Goal: Check status: Check status

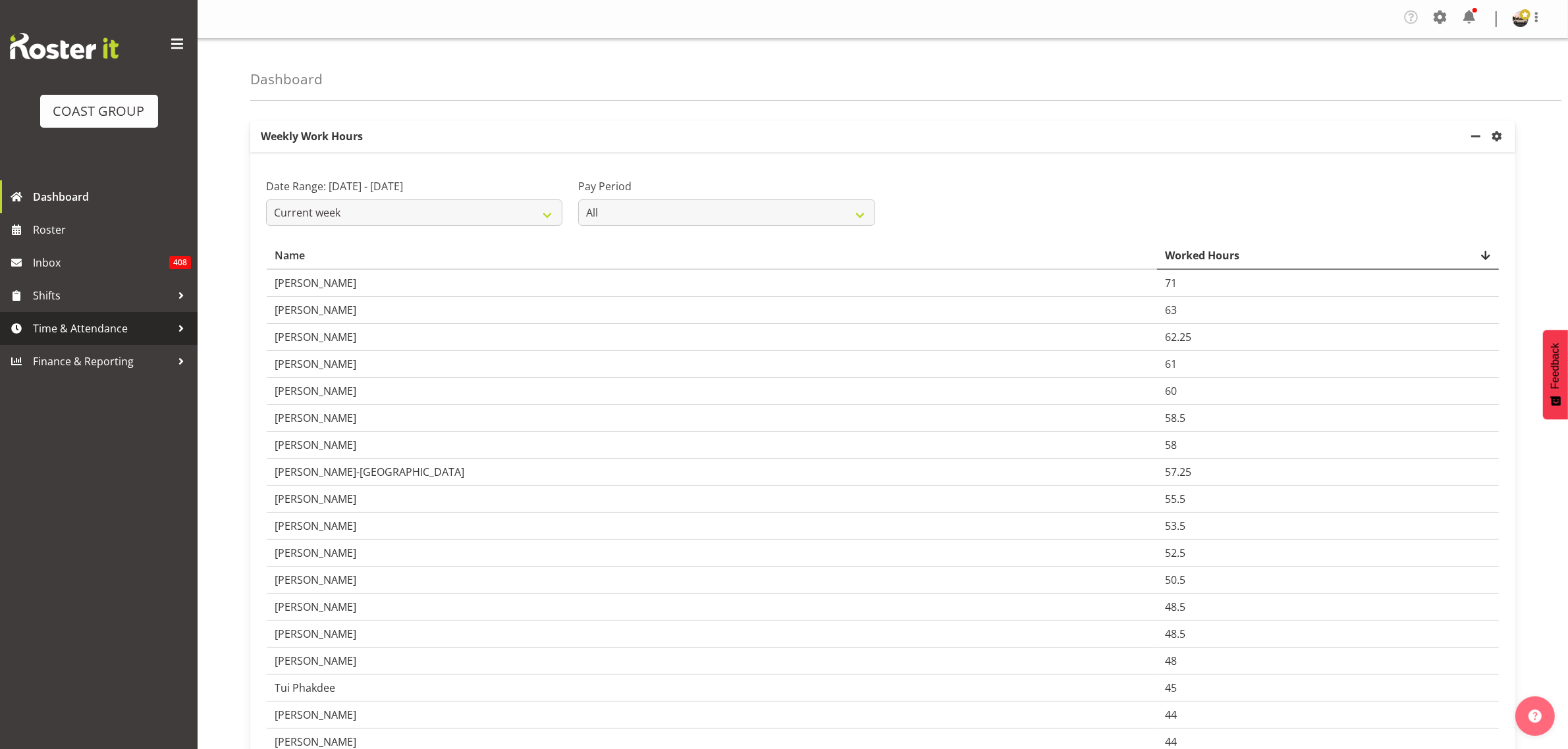
click at [97, 330] on span "Time & Attendance" at bounding box center [102, 328] width 138 height 20
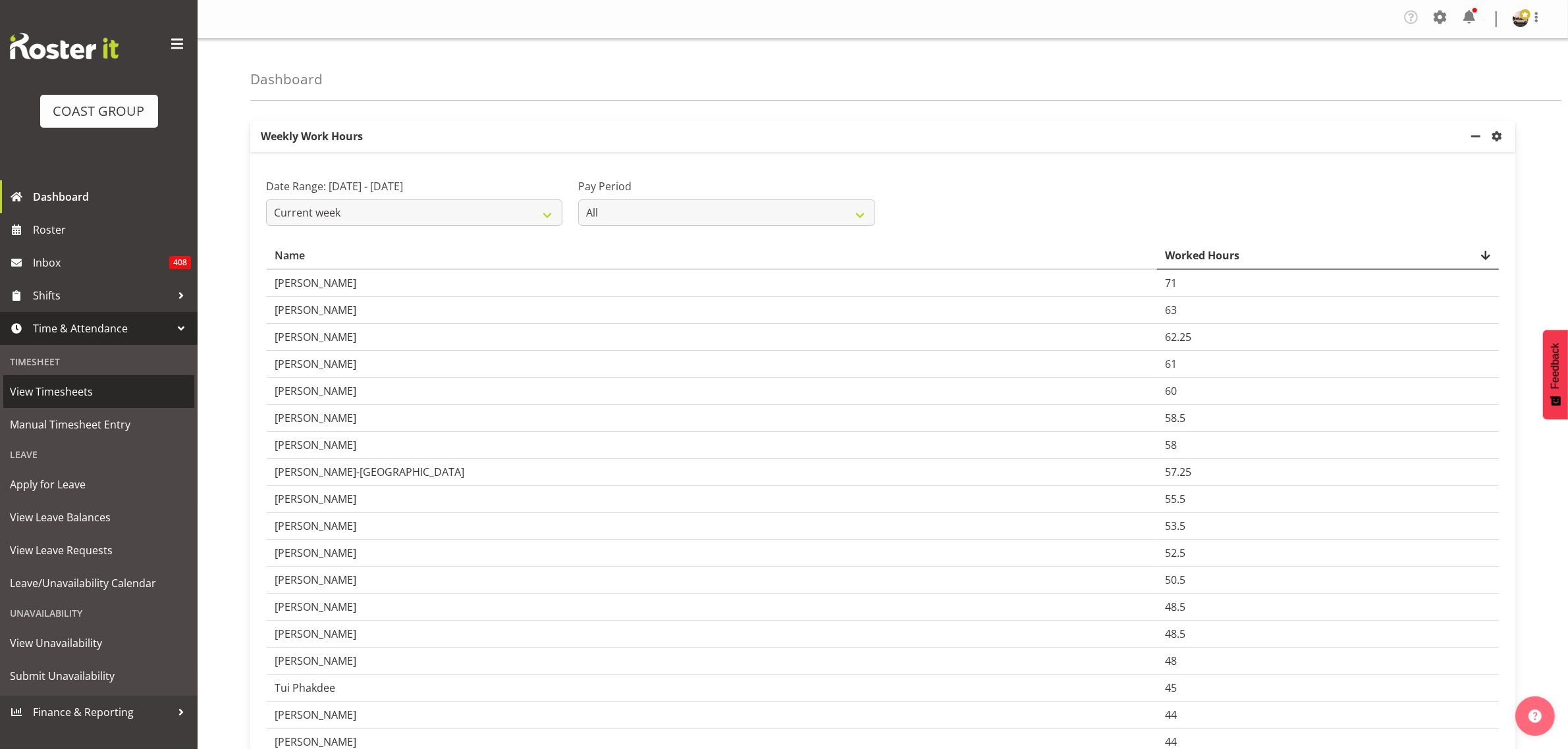
click at [102, 382] on span "View Timesheets" at bounding box center [99, 391] width 178 height 20
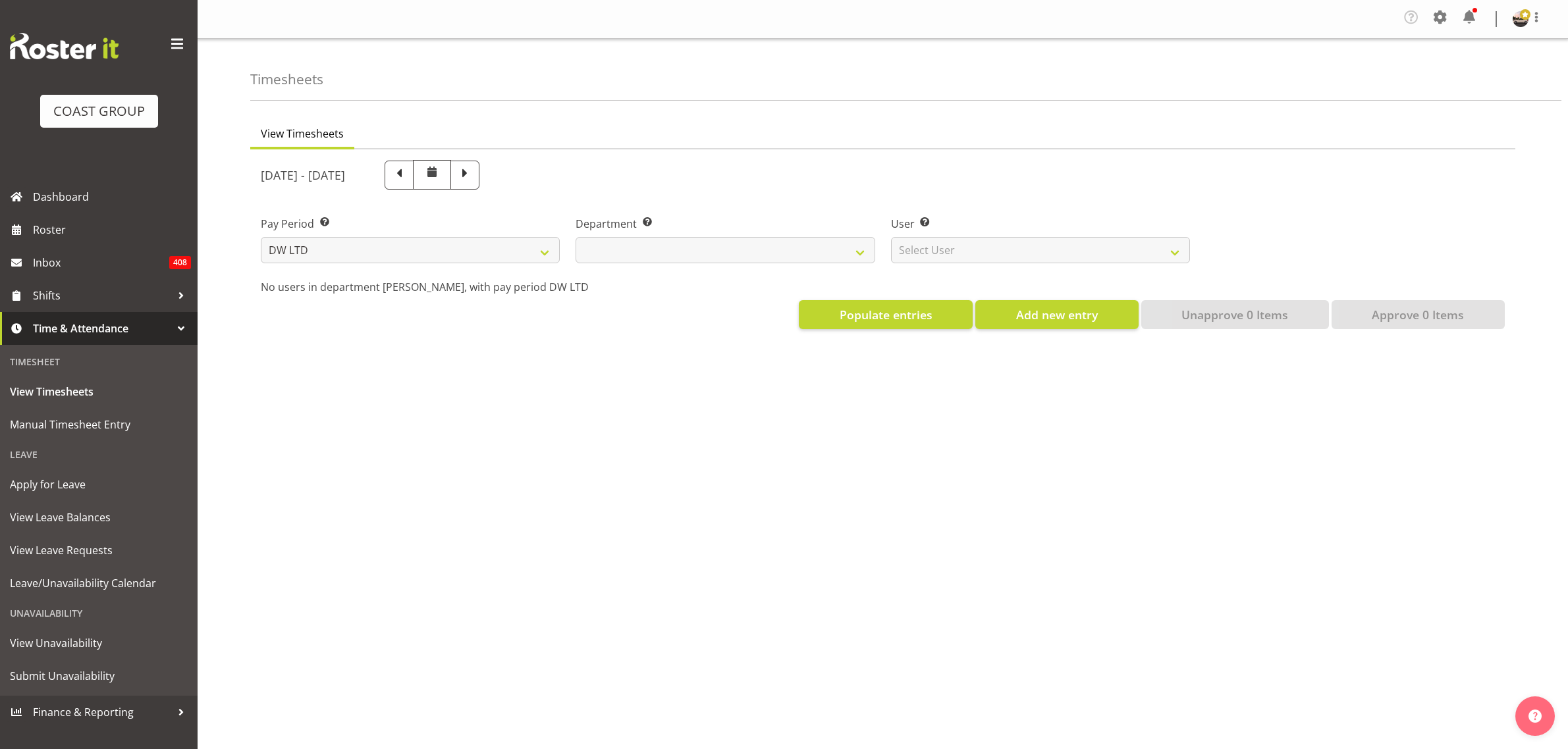
select select "8"
select select
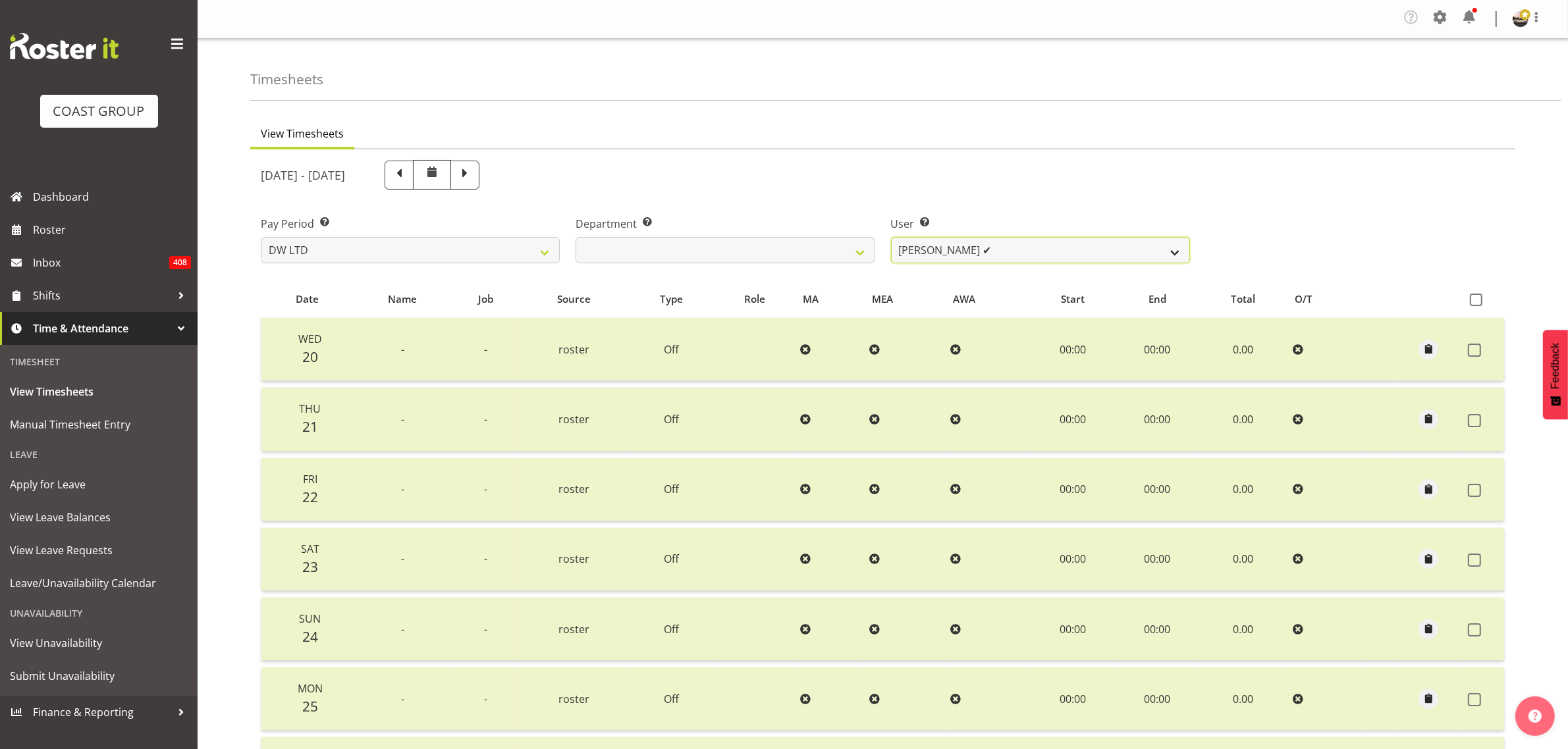
click at [957, 243] on select "Andrew McFadzean ✔ Boston Morgan-Horan ✔ Chanel Toleafoa ✔ Gene Burton ✔ Ian Si…" at bounding box center [1041, 250] width 299 height 26
click at [891, 237] on select "Andrew McFadzean ✔ Boston Morgan-Horan ✔ Chanel Toleafoa ✔ Gene Burton ✔ Ian Si…" at bounding box center [1041, 250] width 299 height 26
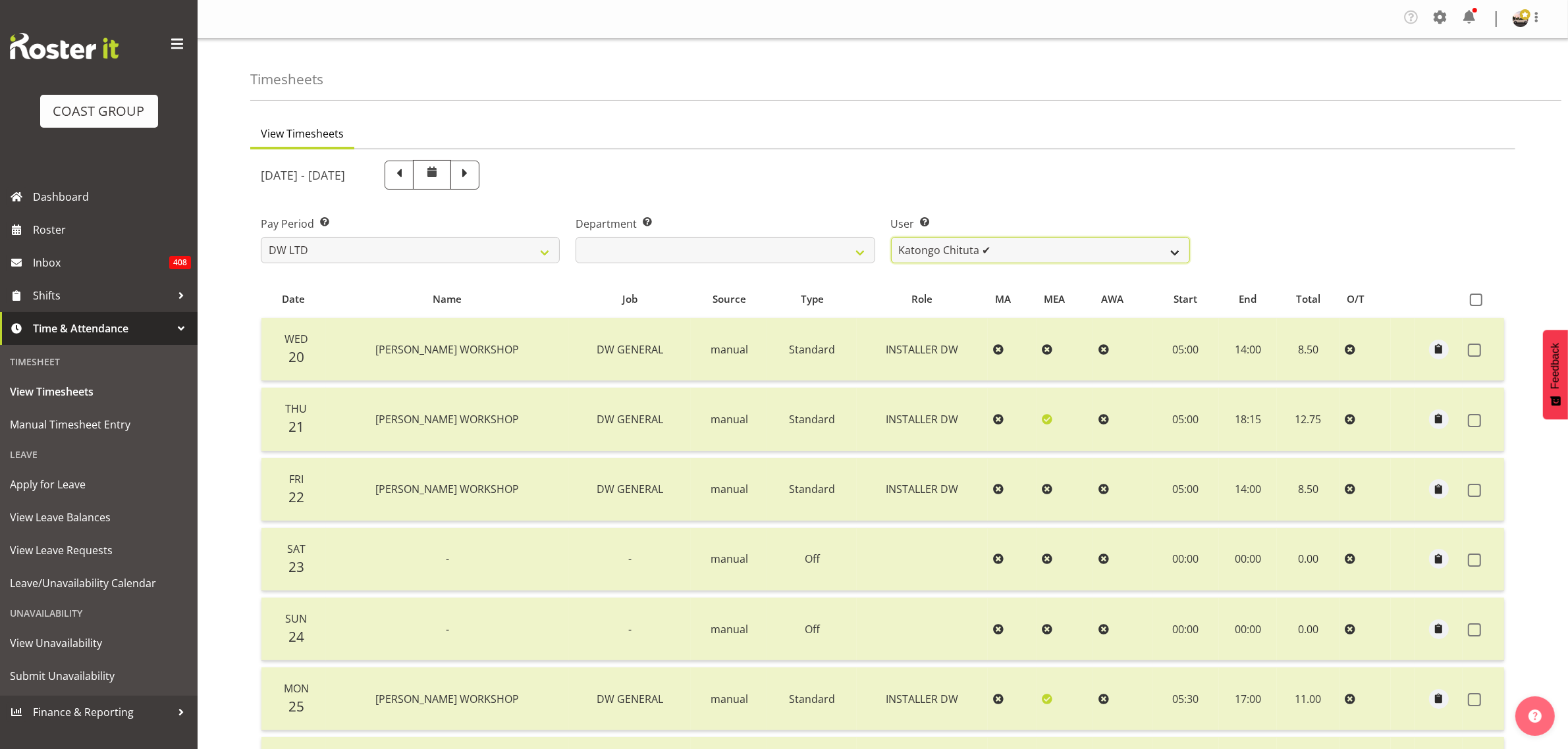
click at [1034, 238] on select "Andrew McFadzean ✔ Boston Morgan-Horan ✔ Chanel Toleafoa ✔ Gene Burton ✔ Ian Si…" at bounding box center [1041, 250] width 299 height 26
select select "9871"
click at [891, 237] on select "Andrew McFadzean ✔ Boston Morgan-Horan ✔ Chanel Toleafoa ✔ Gene Burton ✔ Ian Si…" at bounding box center [1041, 250] width 299 height 26
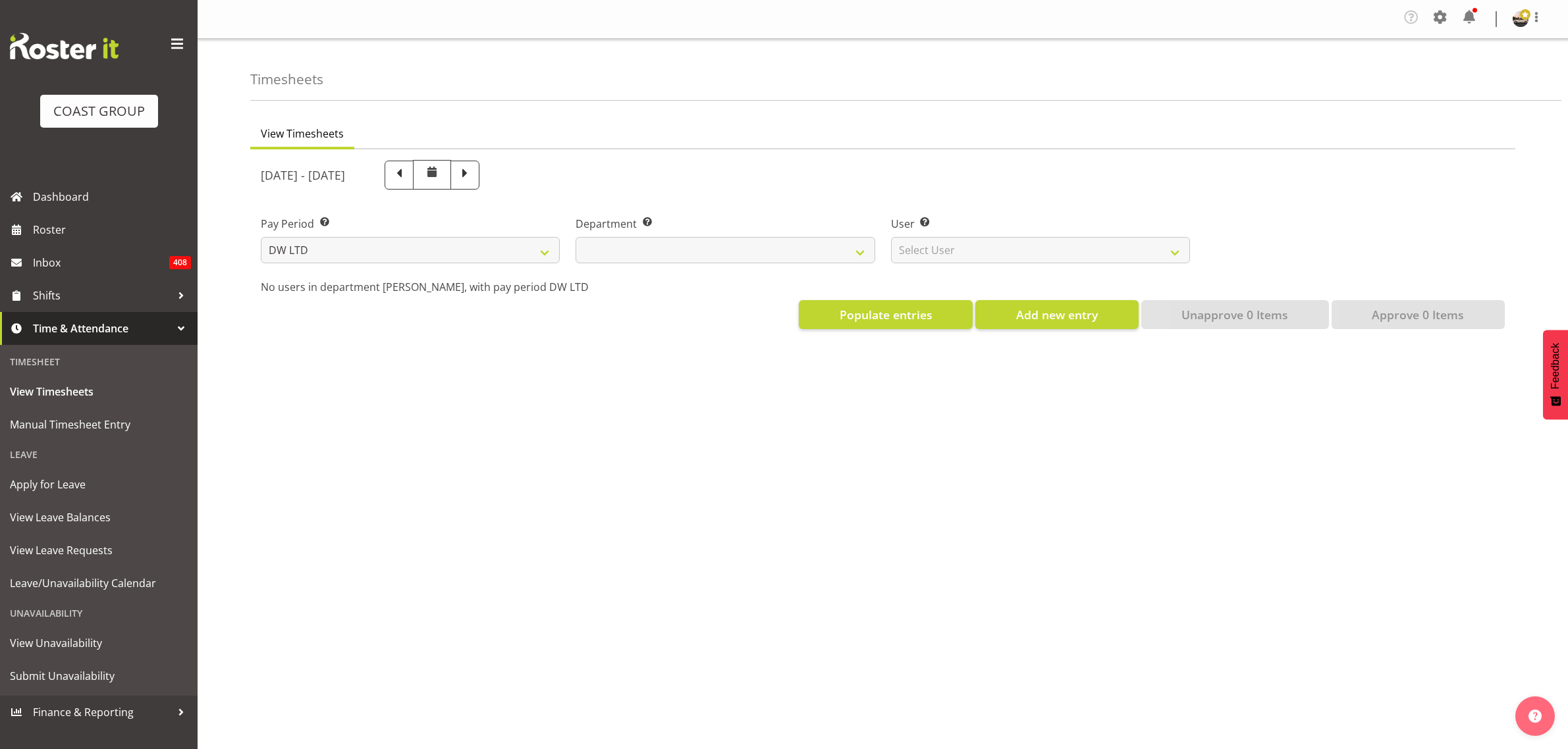
select select "8"
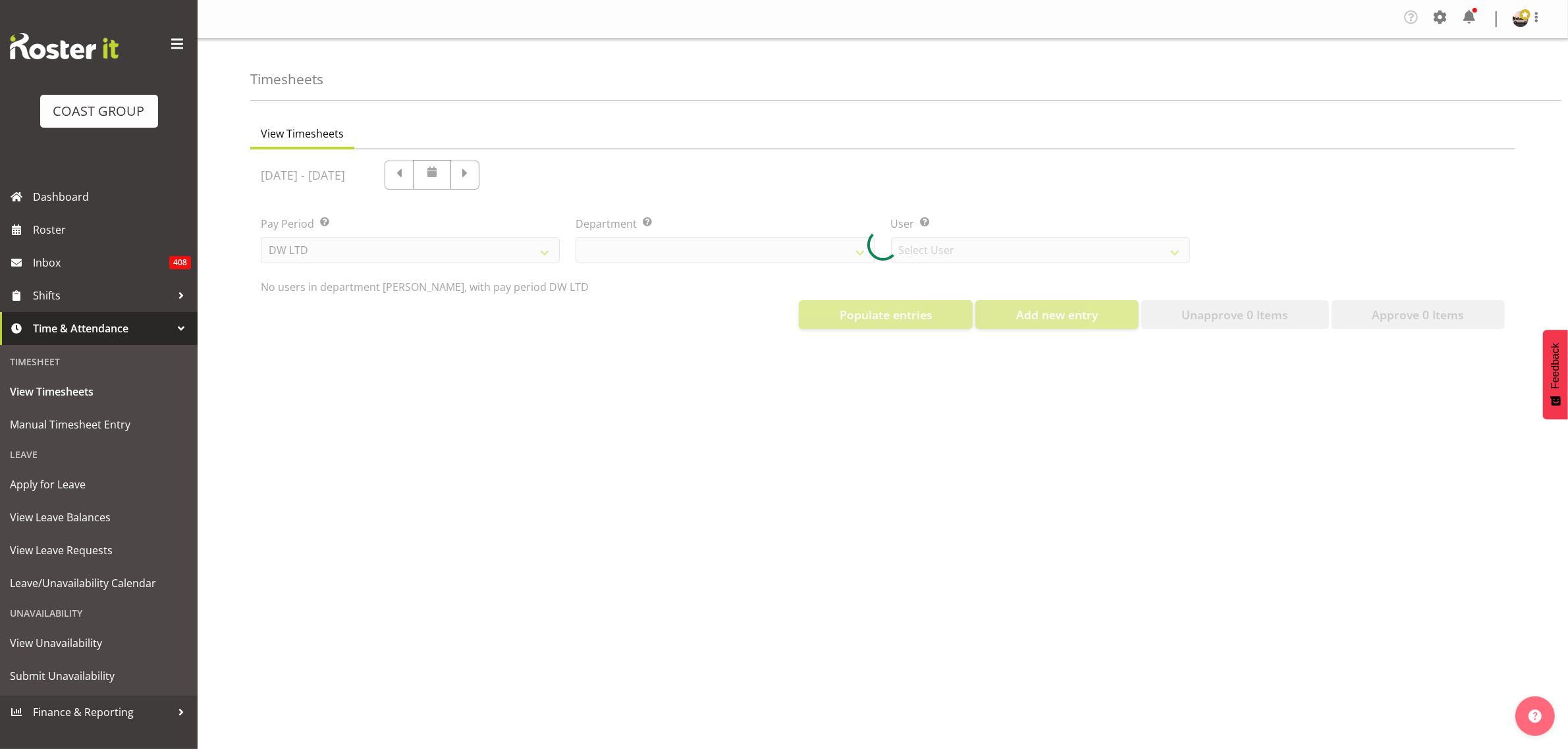
select select "1175"
